Goal: Navigation & Orientation: Find specific page/section

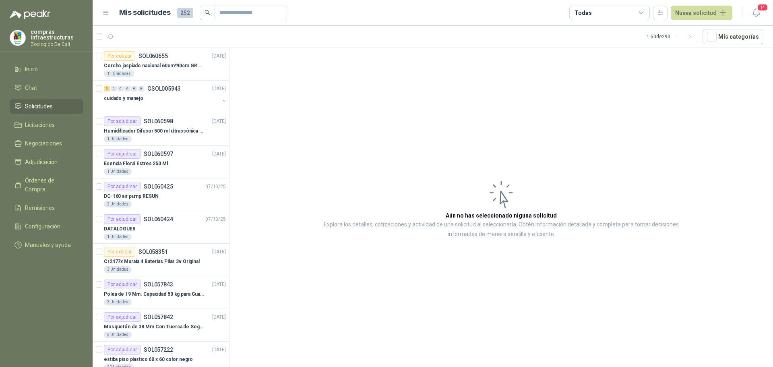
click at [41, 77] on ul "Inicio Chat Solicitudes Licitaciones Negociaciones Adjudicación Órdenes de Comp…" at bounding box center [46, 159] width 93 height 194
click at [39, 84] on li "Chat" at bounding box center [46, 87] width 64 height 9
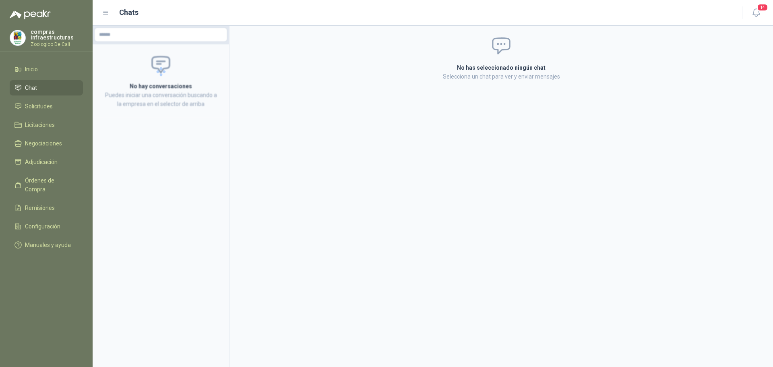
click at [49, 60] on menu "compras infraestructuras Zoologico De Cali Inicio Chat Solicitudes Licitaciones…" at bounding box center [46, 183] width 93 height 367
click at [52, 66] on li "Inicio" at bounding box center [46, 69] width 64 height 9
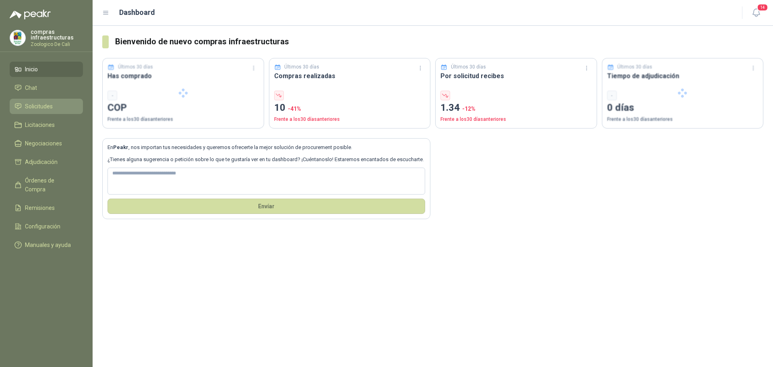
click at [72, 109] on li "Solicitudes" at bounding box center [46, 106] width 64 height 9
